Goal: Task Accomplishment & Management: Use online tool/utility

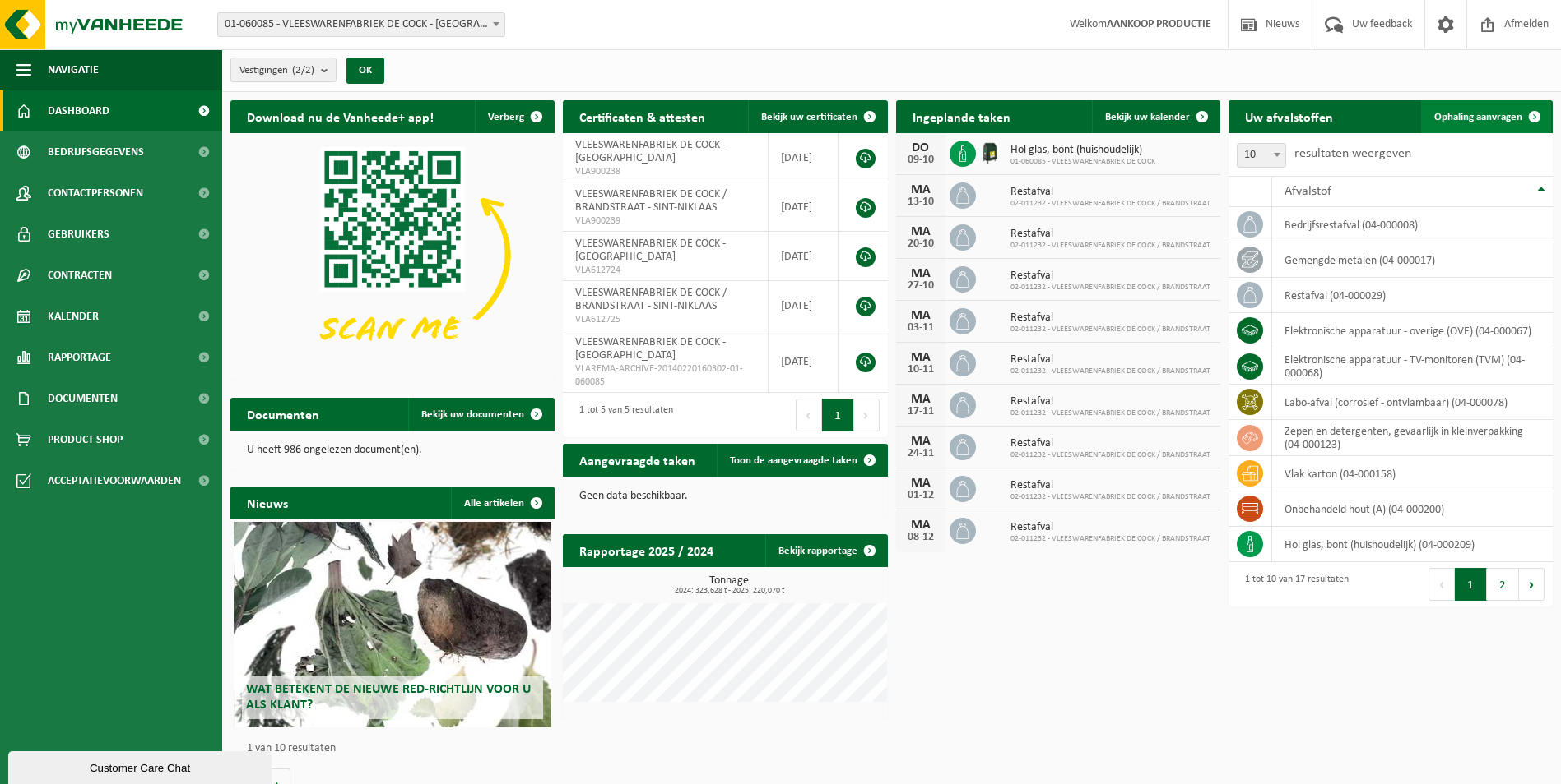
click at [1513, 117] on span "Ophaling aanvragen" at bounding box center [1477, 117] width 88 height 11
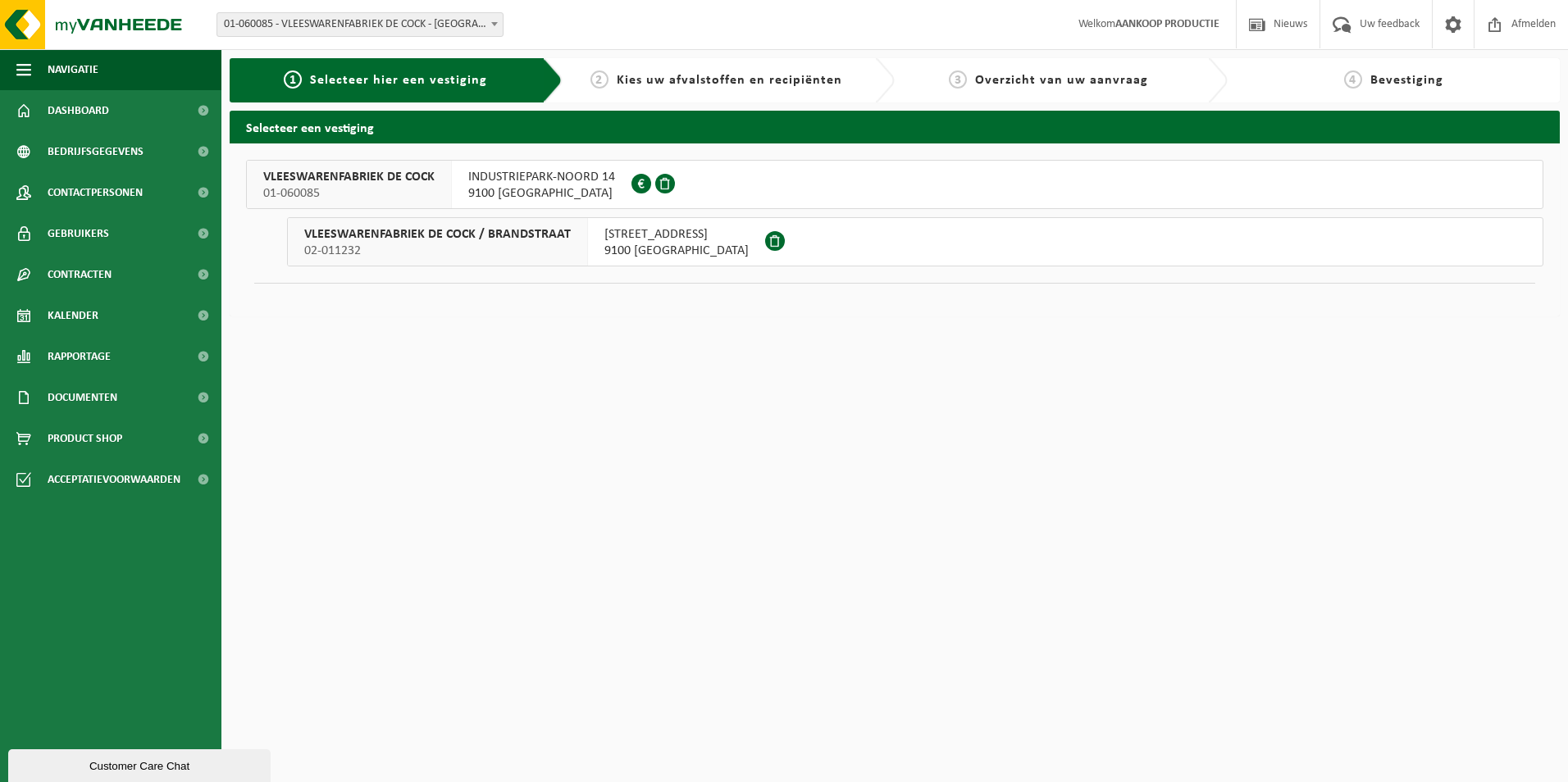
click at [572, 189] on span "9100 SINT-NIKLAAS" at bounding box center [542, 193] width 147 height 17
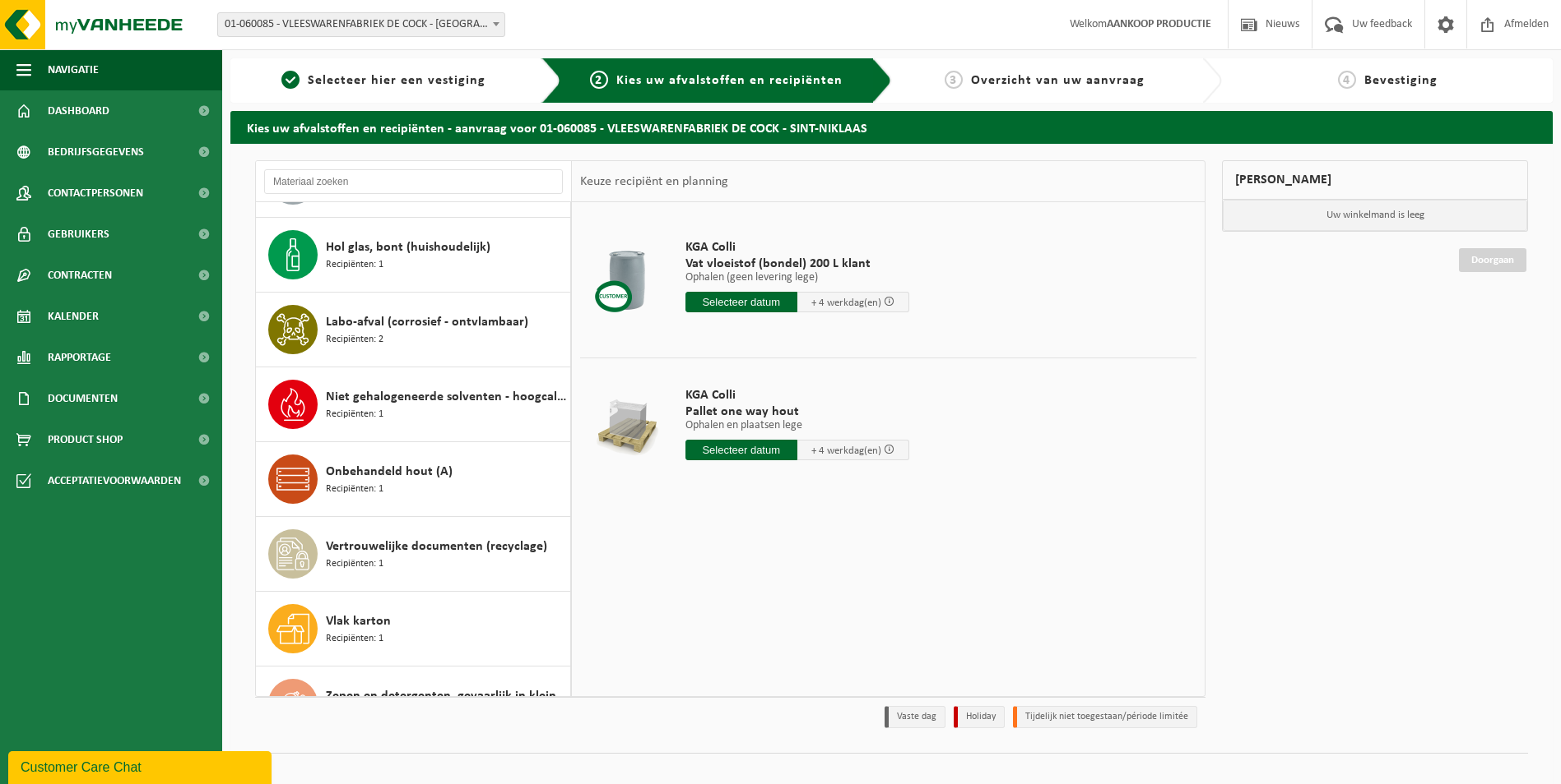
scroll to position [702, 0]
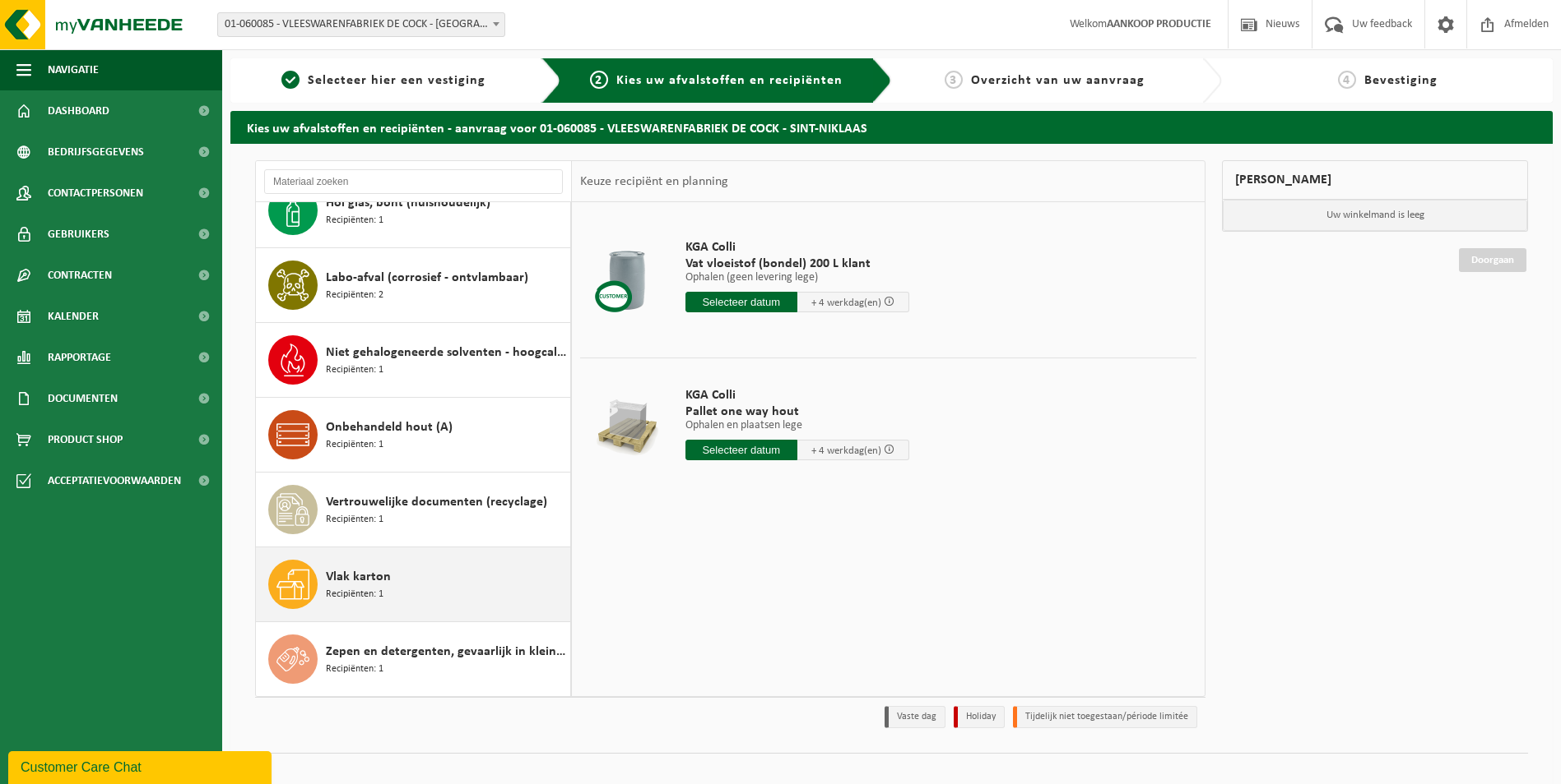
click at [339, 591] on span "Recipiënten: 1" at bounding box center [354, 595] width 58 height 16
